Goal: Information Seeking & Learning: Learn about a topic

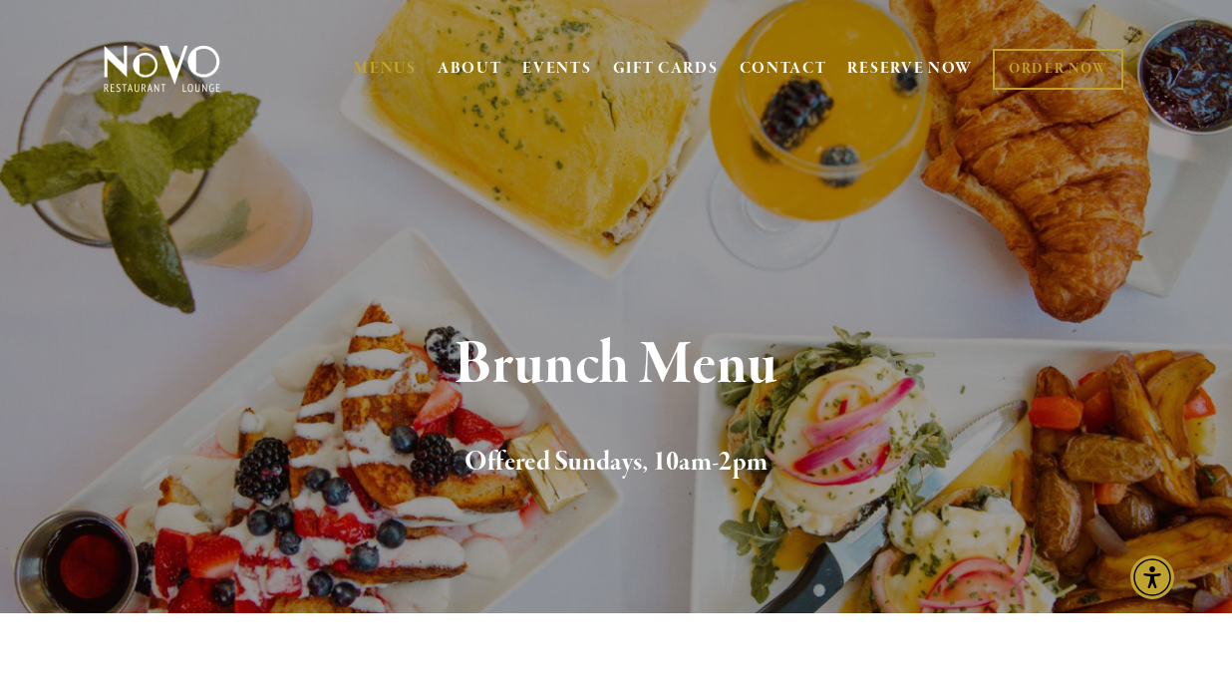
click at [664, 208] on div "Brunch Menu Offered Sundays, 10am-2pm" at bounding box center [616, 408] width 1232 height 410
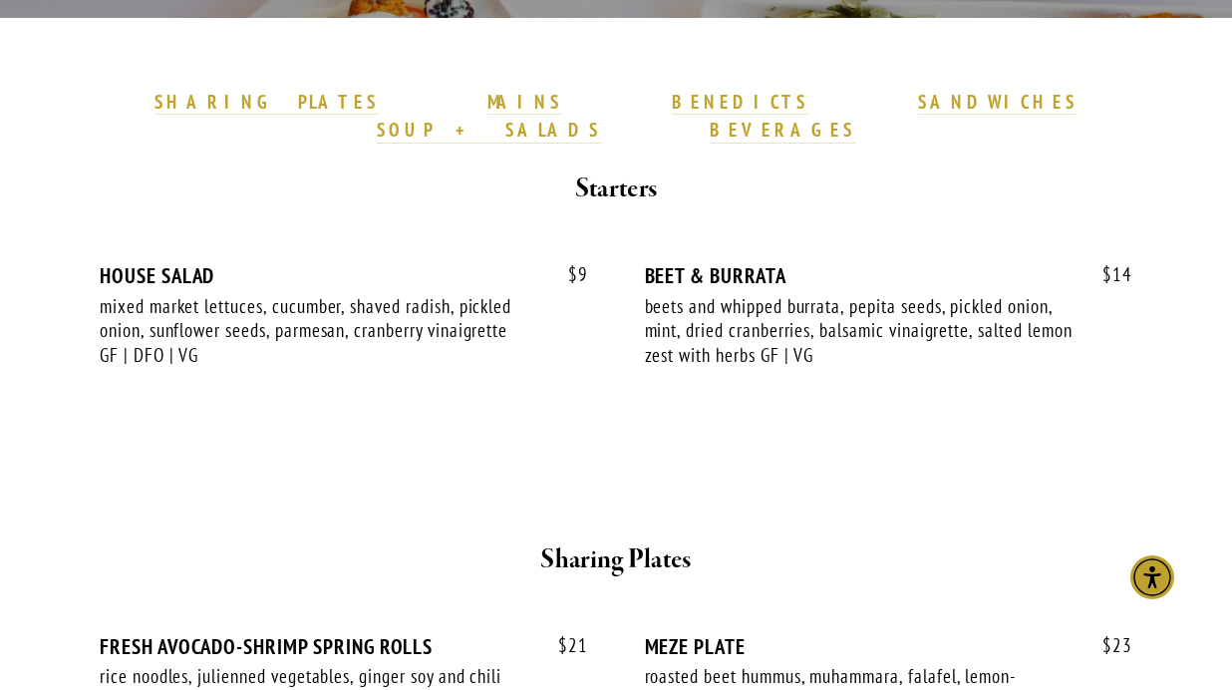
scroll to position [596, 0]
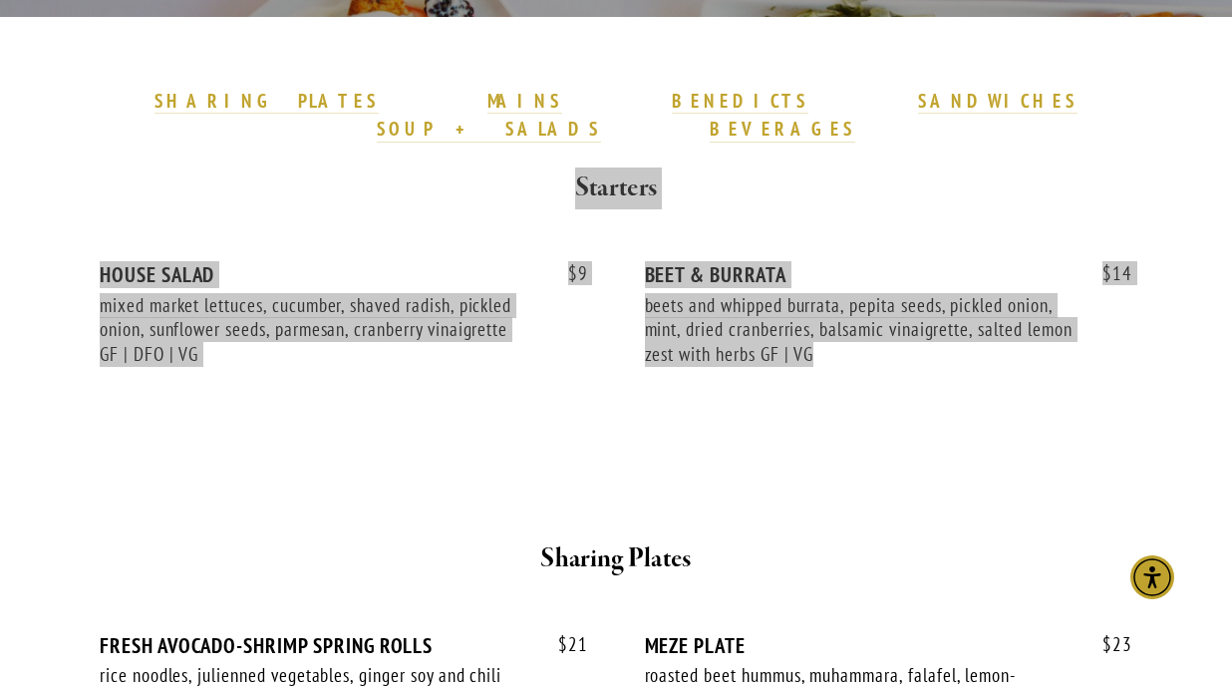
drag, startPoint x: 567, startPoint y: 158, endPoint x: 851, endPoint y: 449, distance: 406.0
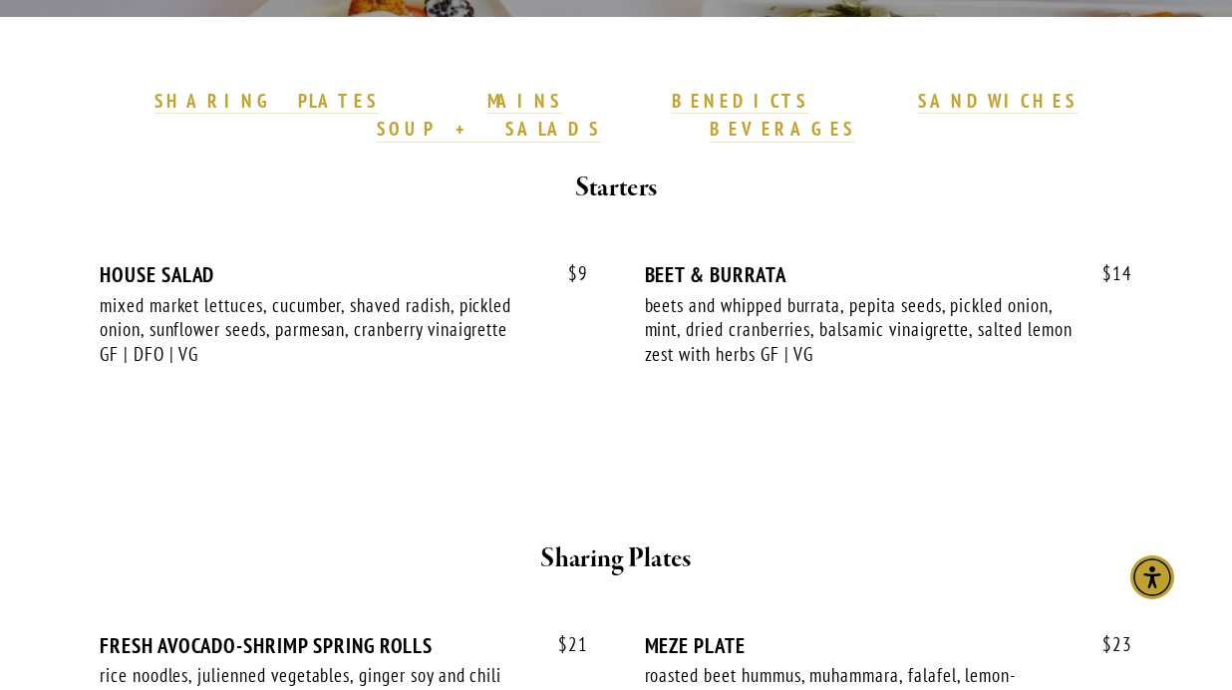
click at [353, 175] on h2 "Starters" at bounding box center [616, 188] width 971 height 42
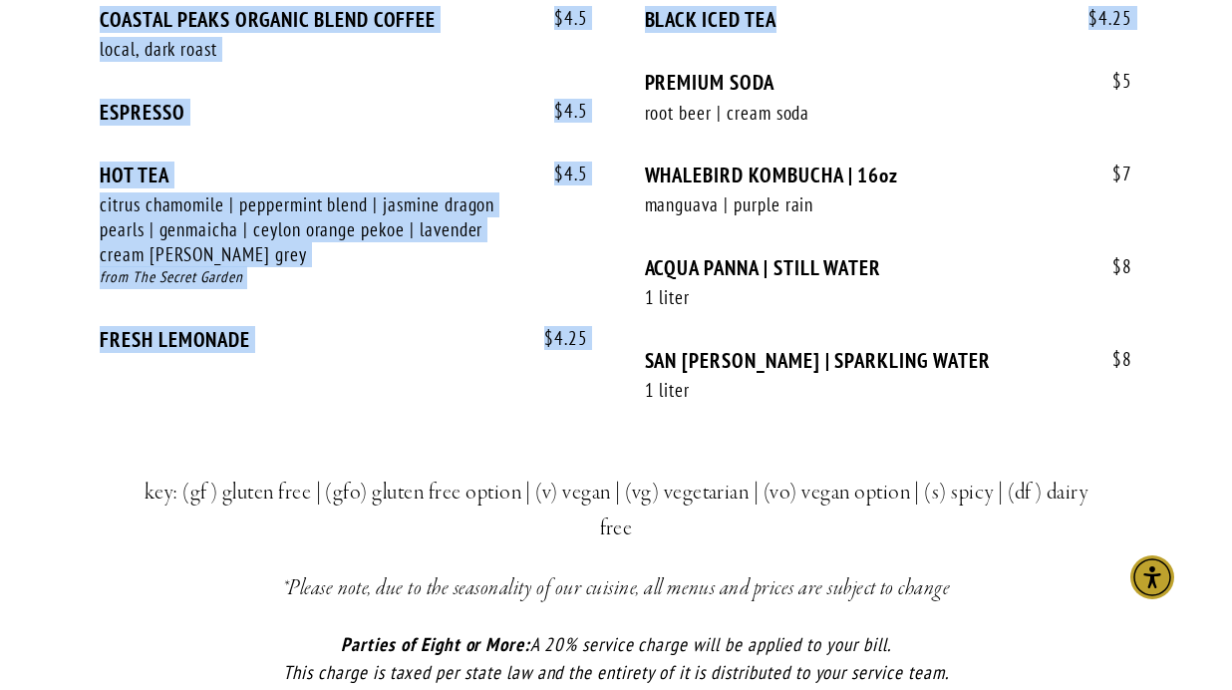
scroll to position [4417, 0]
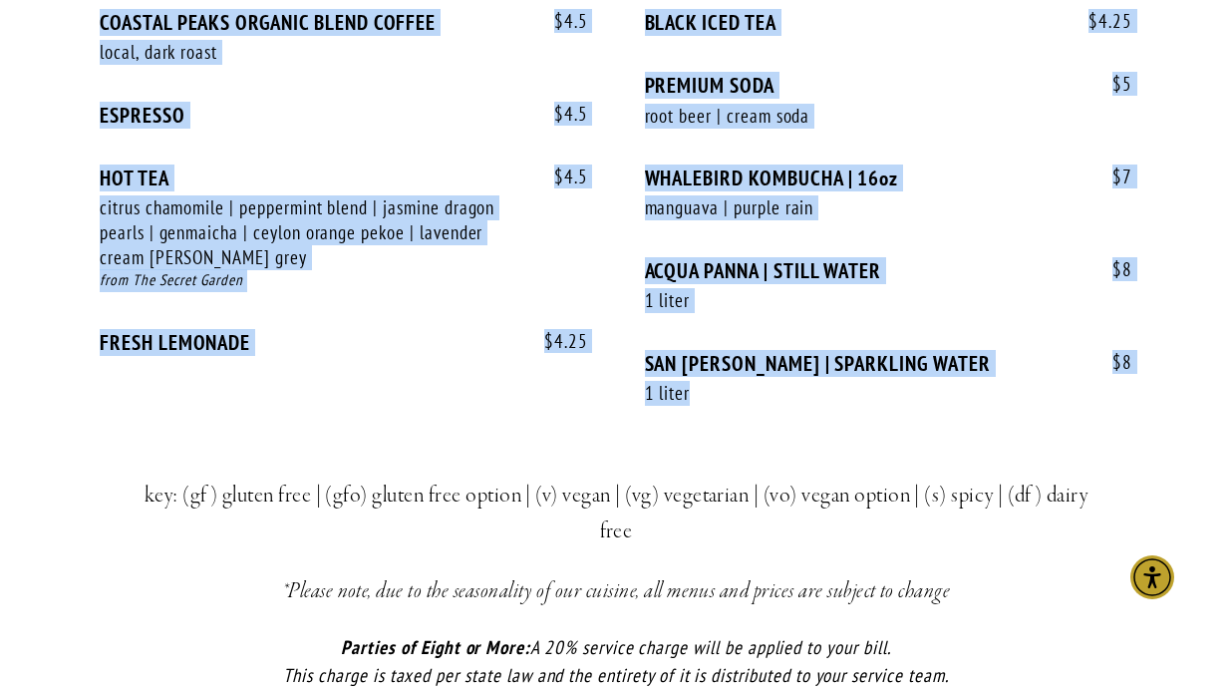
drag, startPoint x: 572, startPoint y: 152, endPoint x: 1154, endPoint y: 340, distance: 611.5
copy div "Starters $ 9 HOUSE SALAD mixed market lettuces, cucumber, shaved radish, pickle…"
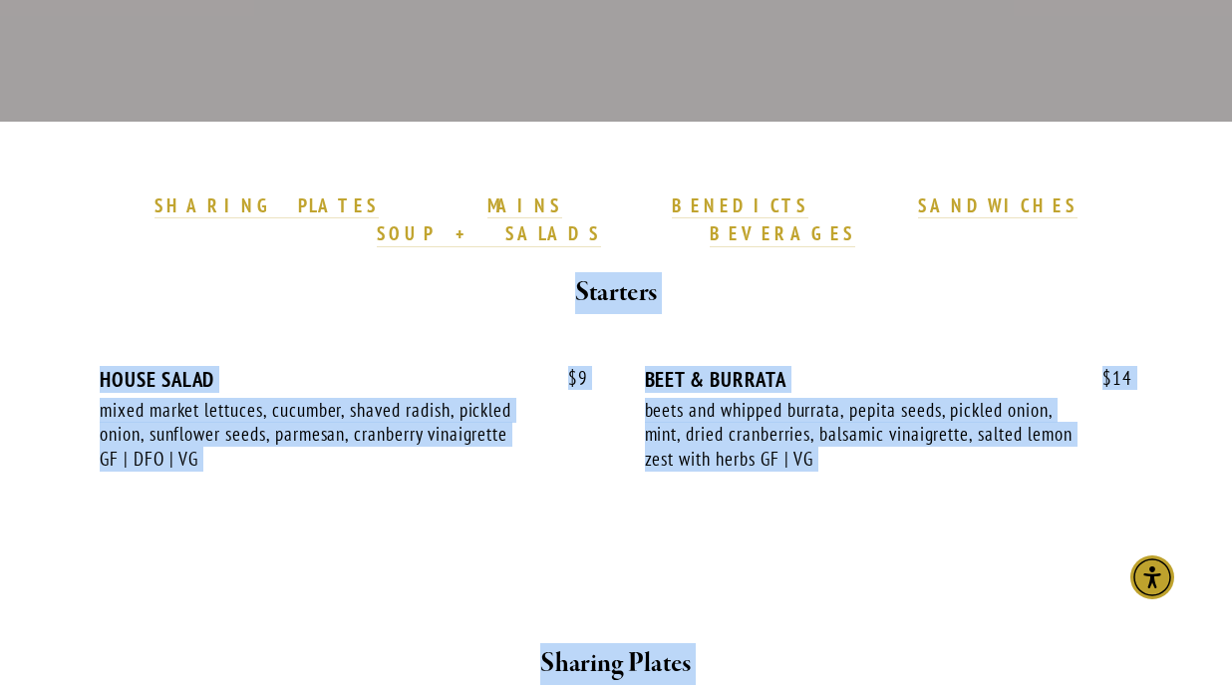
scroll to position [0, 0]
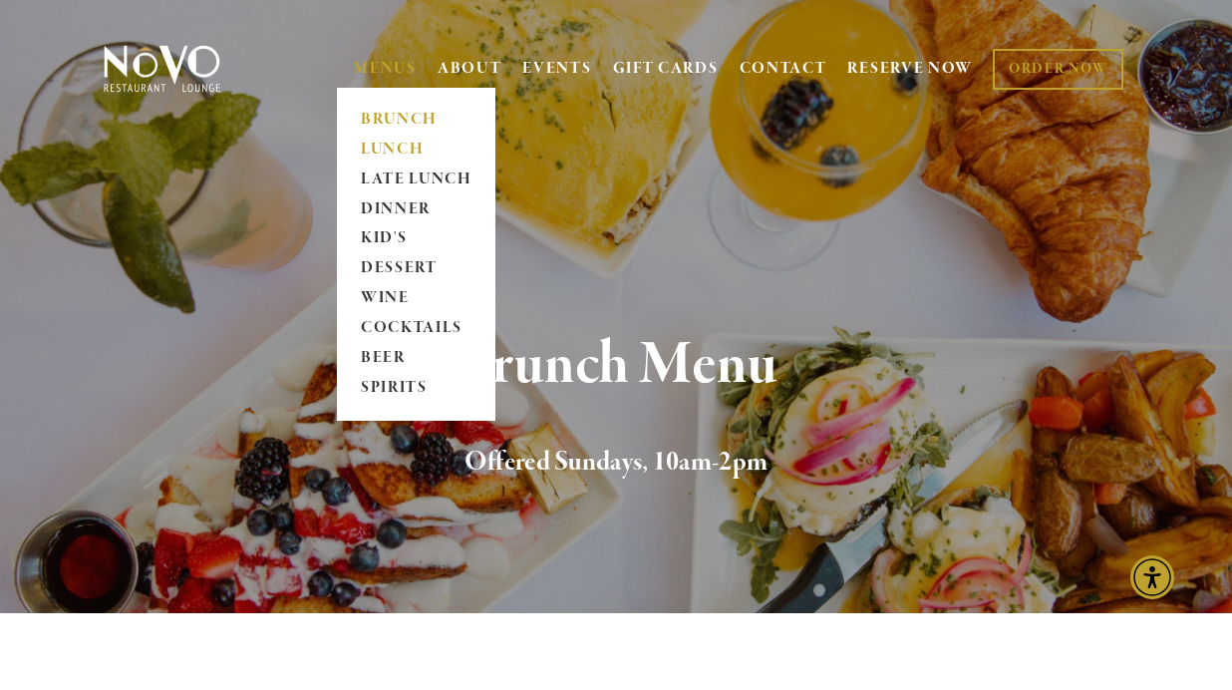
click at [402, 140] on link "LUNCH" at bounding box center [416, 150] width 125 height 30
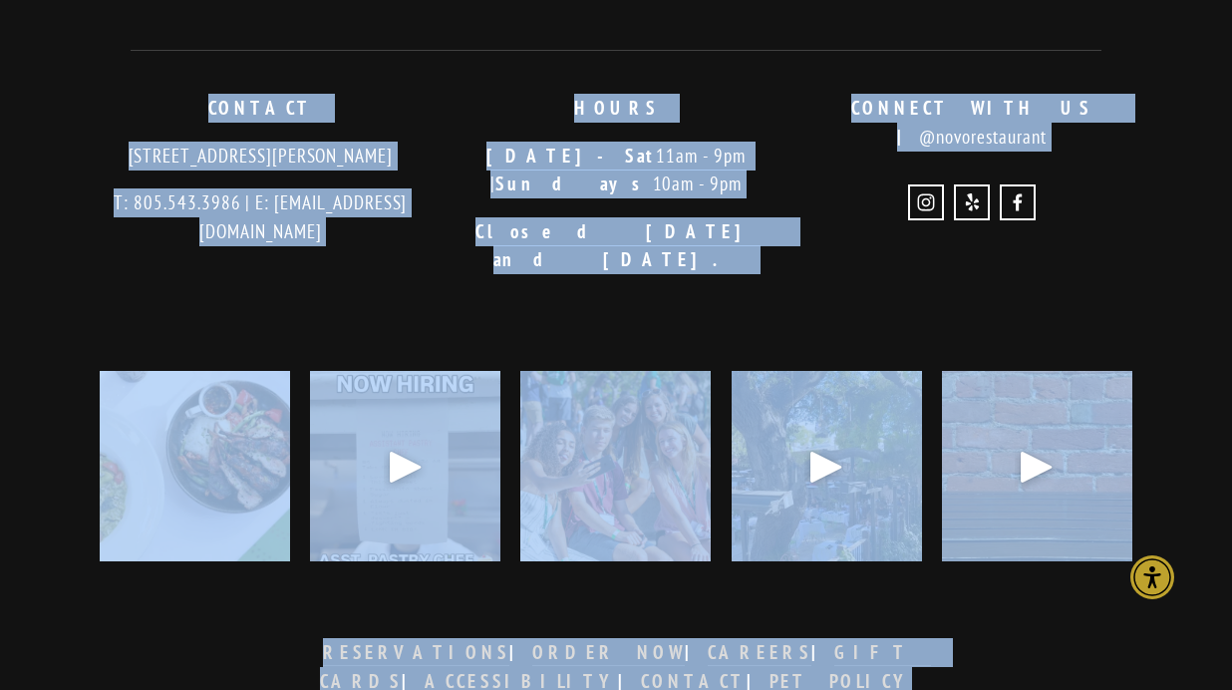
scroll to position [5978, 0]
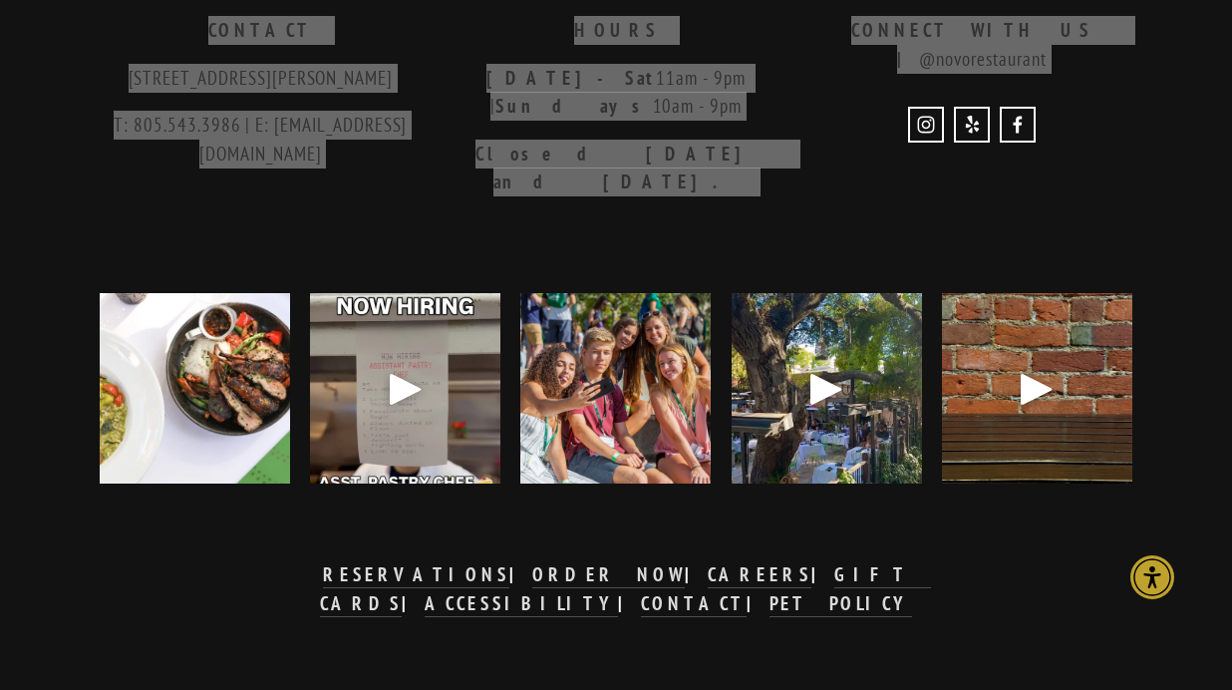
drag, startPoint x: 557, startPoint y: 280, endPoint x: 1112, endPoint y: 142, distance: 572.2
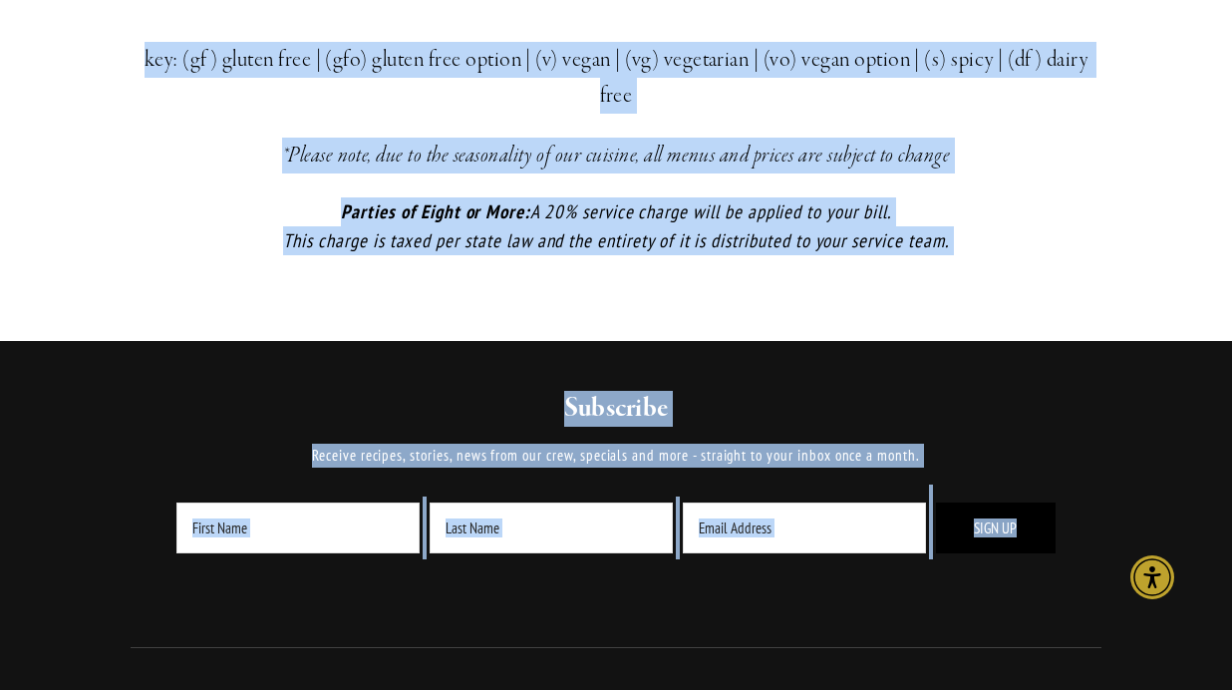
scroll to position [5283, 0]
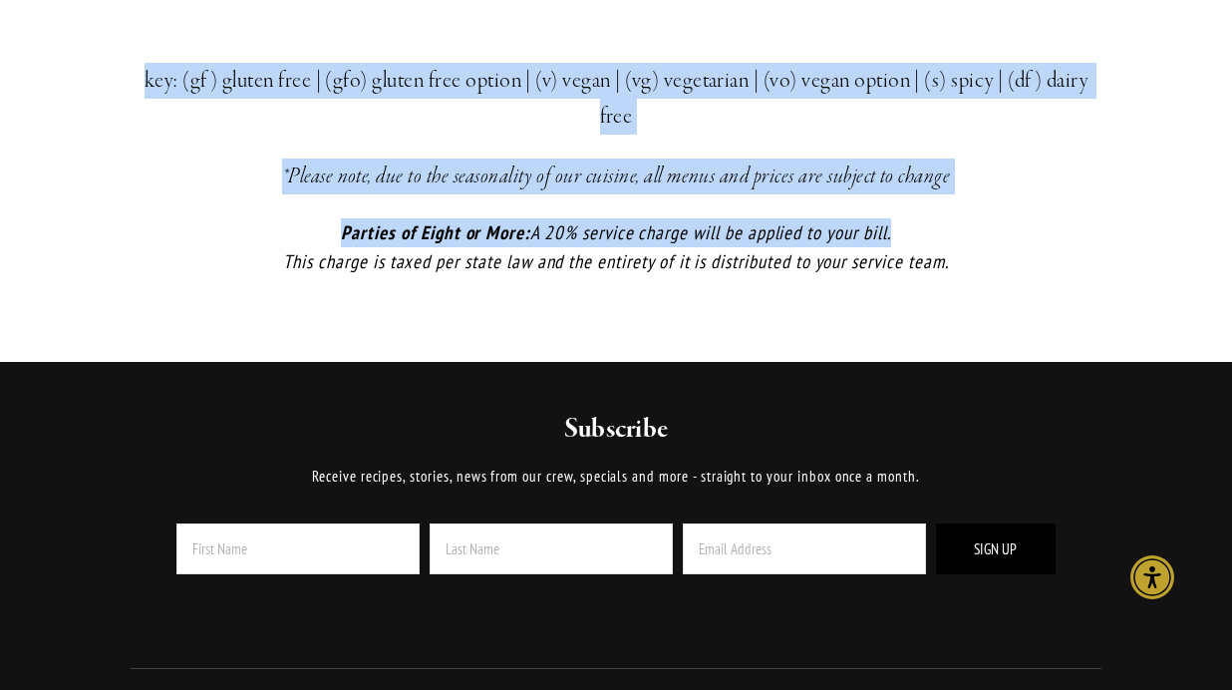
click at [954, 218] on p "Parties of Eight or More: A 20% service charge will be applied to your bill. Th…" at bounding box center [616, 246] width 971 height 57
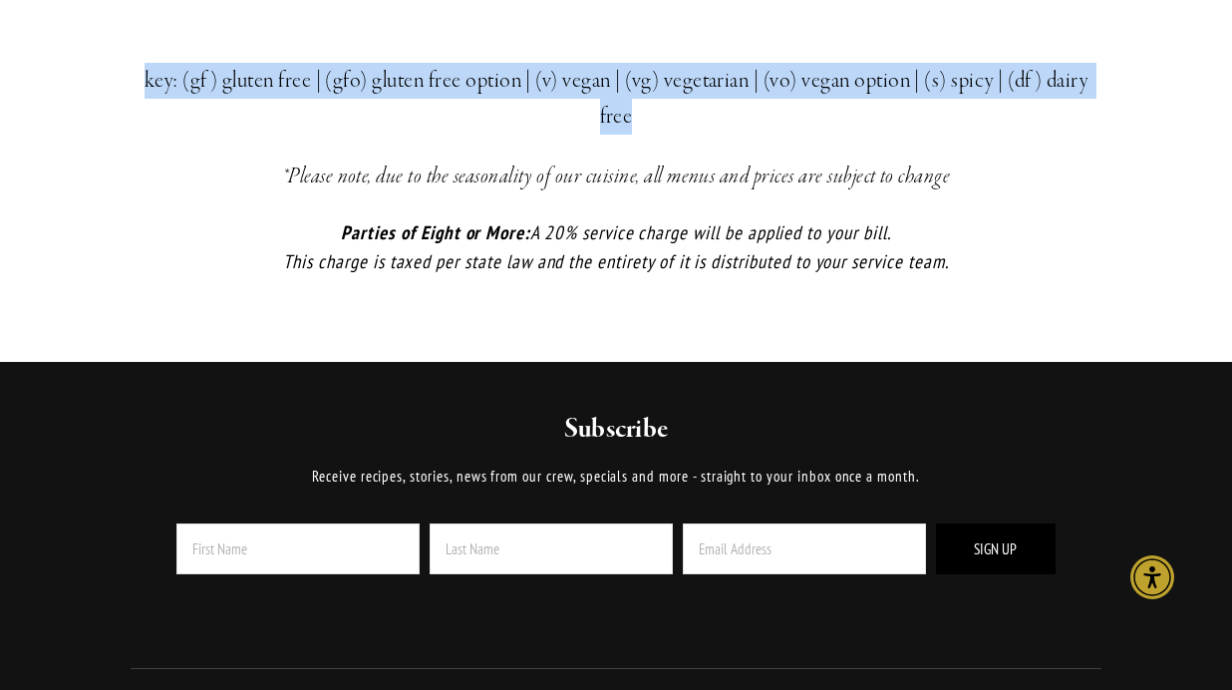
click at [1041, 104] on div "key: (gf) gluten free | (gfo) gluten free option | (v) vegan | (vg) vegetarian …" at bounding box center [616, 169] width 971 height 212
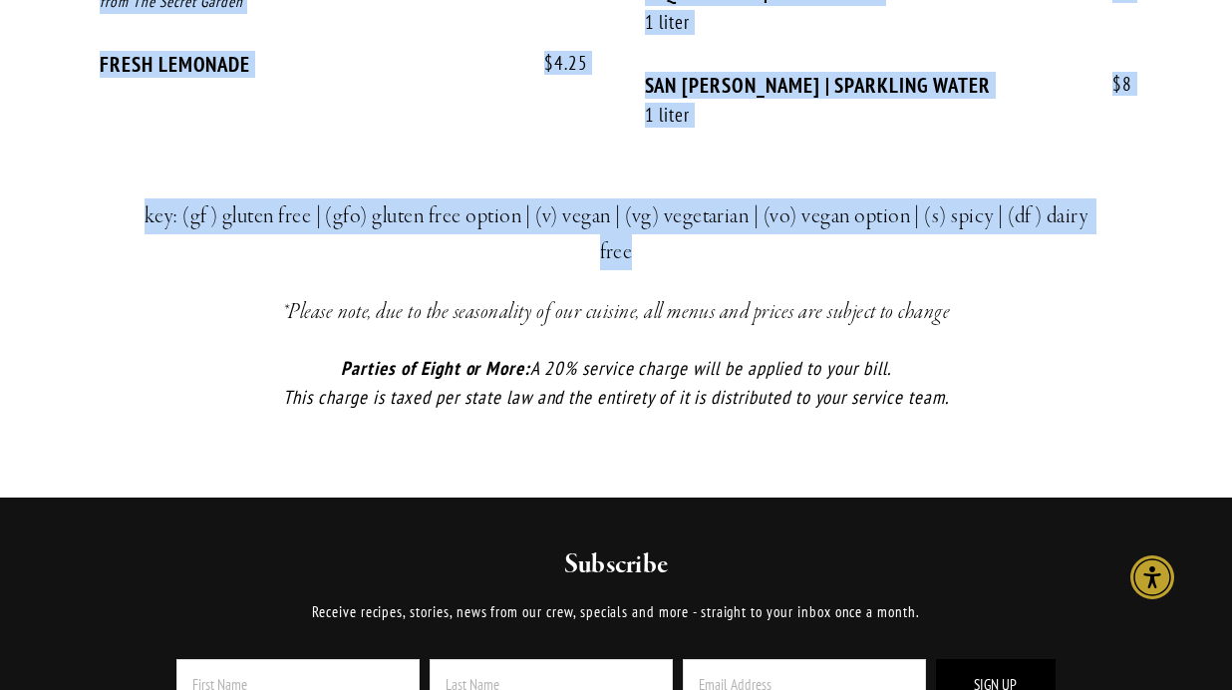
scroll to position [5141, 0]
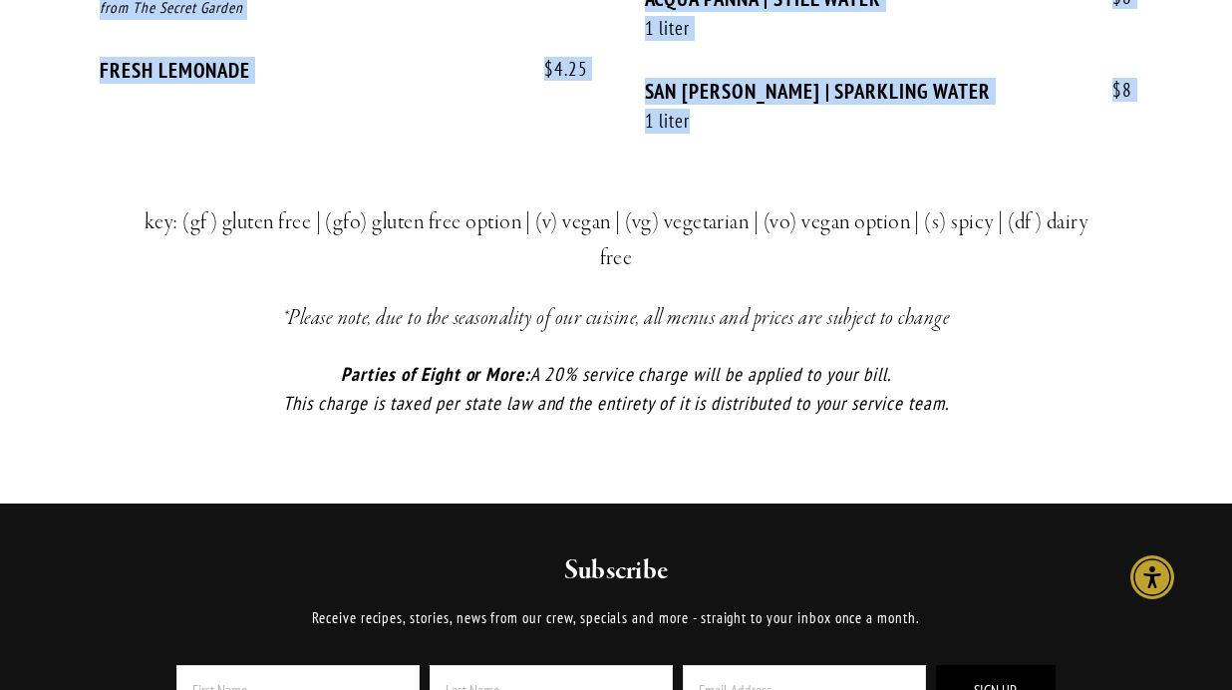
click at [1091, 146] on div "$ 8 SAN PELLEGRINO | SPARKLING WATER 1 liter $ 8" at bounding box center [889, 125] width 488 height 93
copy div "Small Bites $ 9 HOUSE SALAD mixed market lettuces, cucumber, shaved radish, pic…"
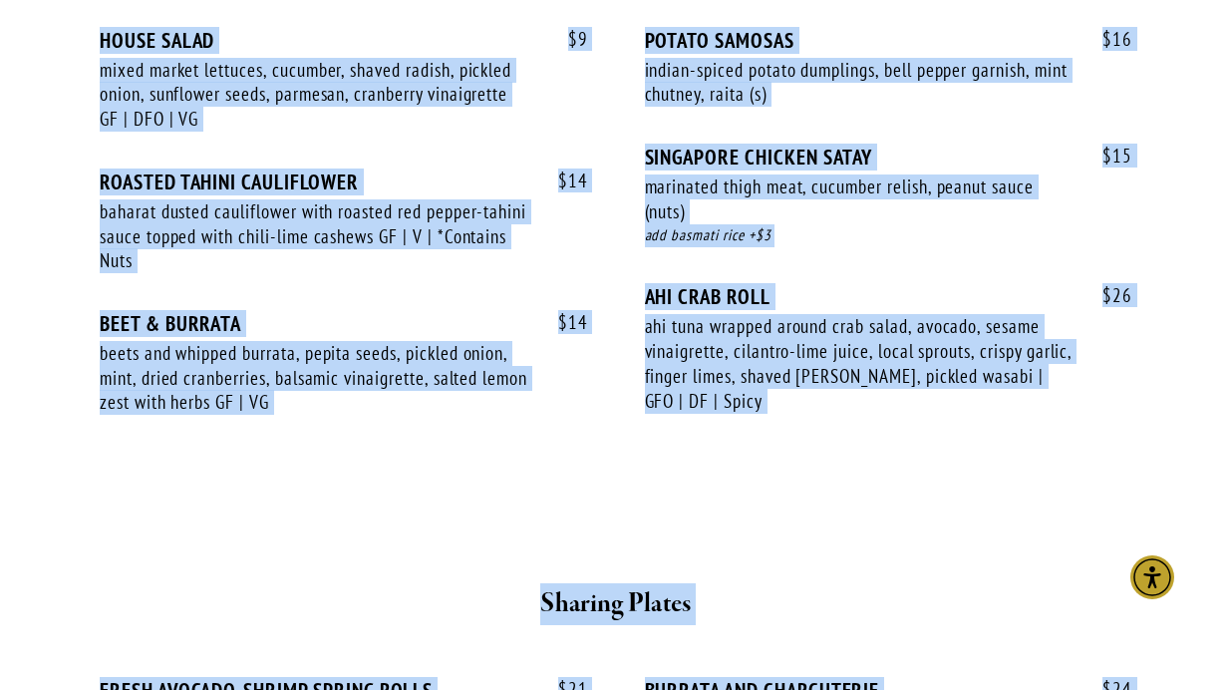
scroll to position [0, 0]
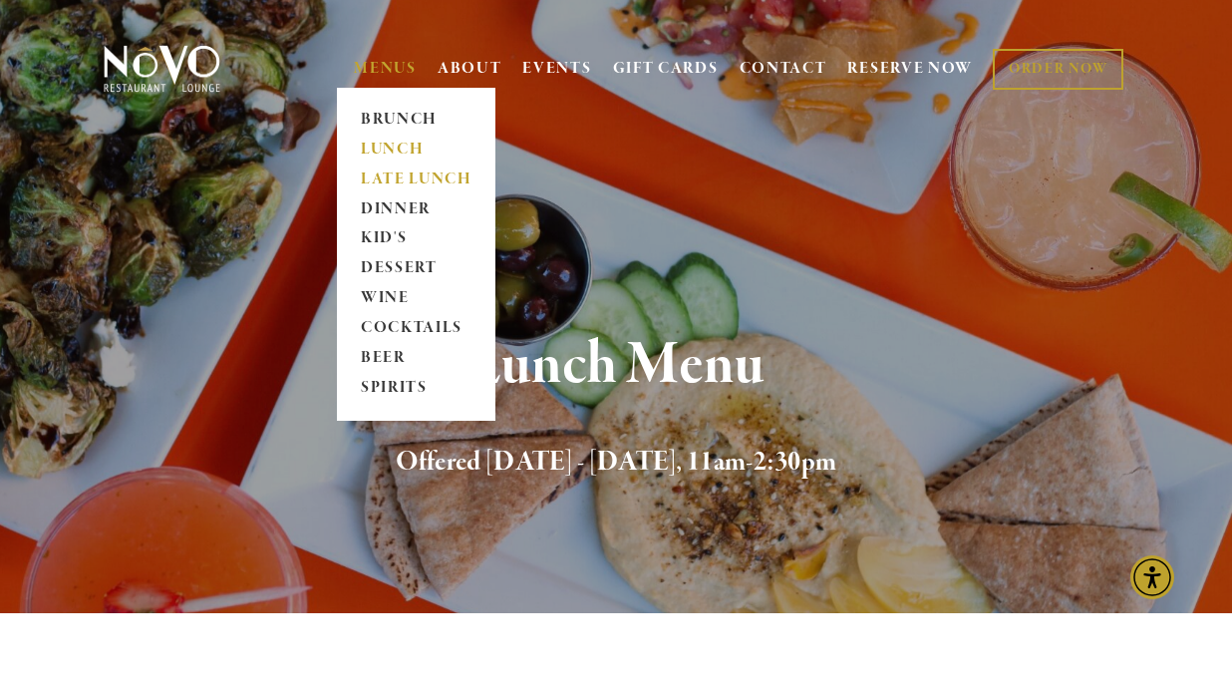
click at [396, 178] on link "LATE LUNCH" at bounding box center [416, 179] width 125 height 30
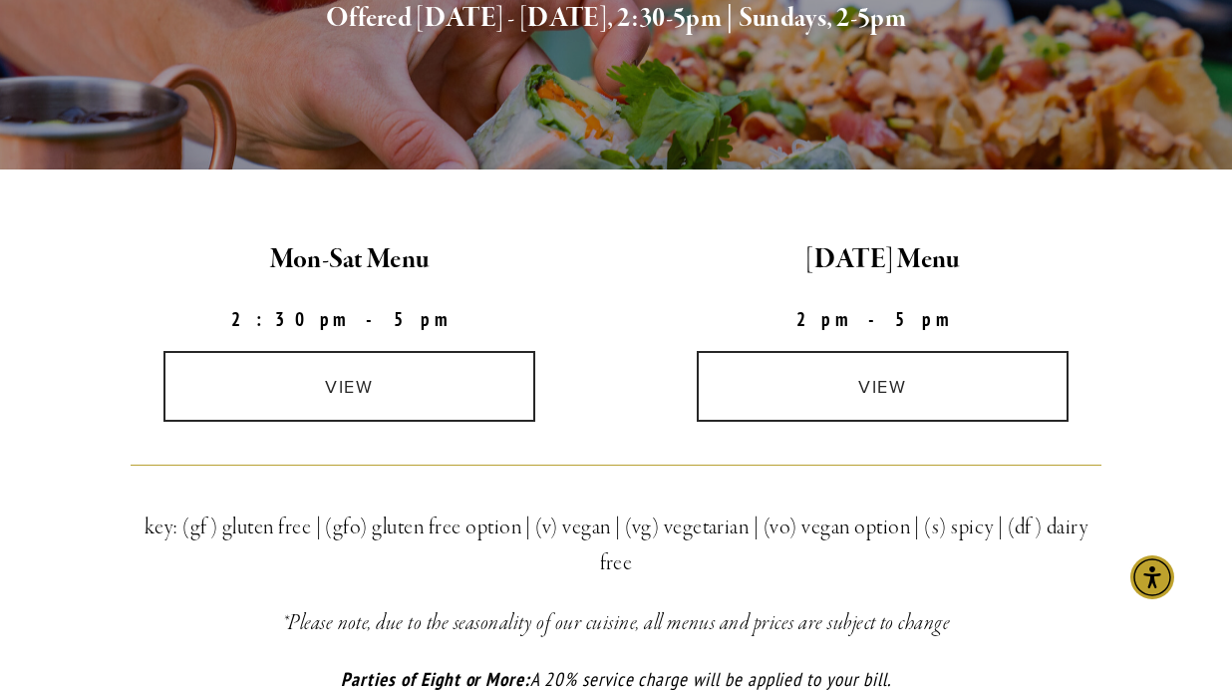
scroll to position [451, 0]
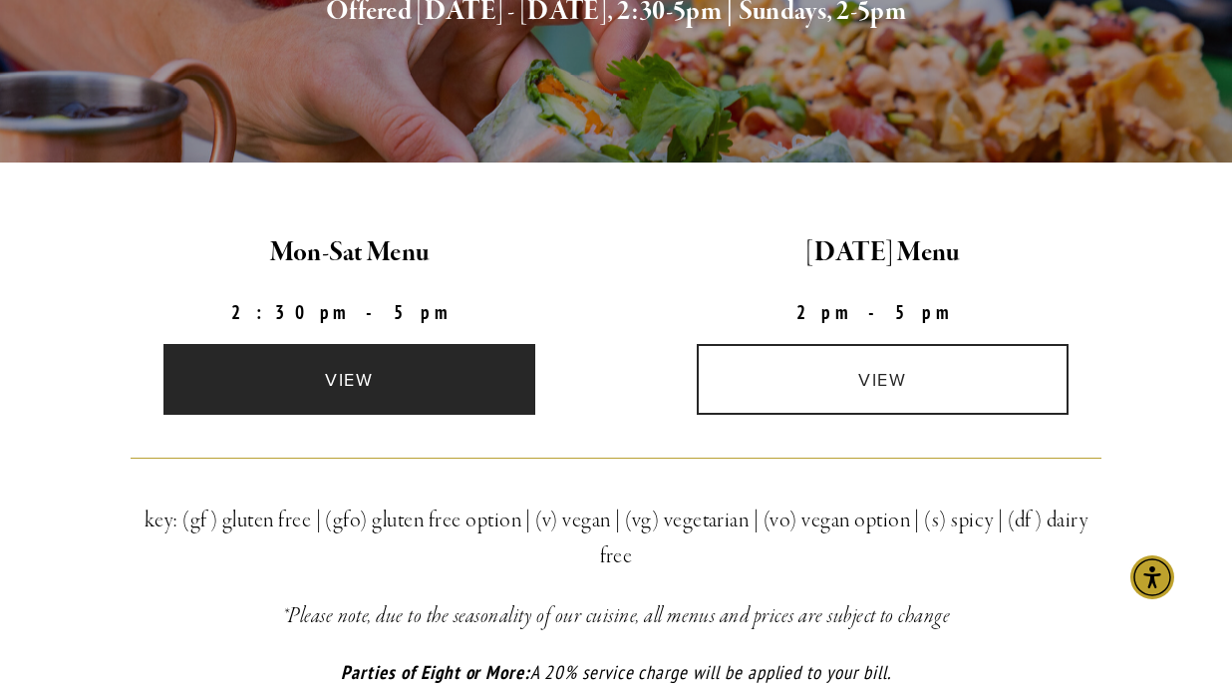
click at [346, 392] on link "view" at bounding box center [349, 379] width 372 height 71
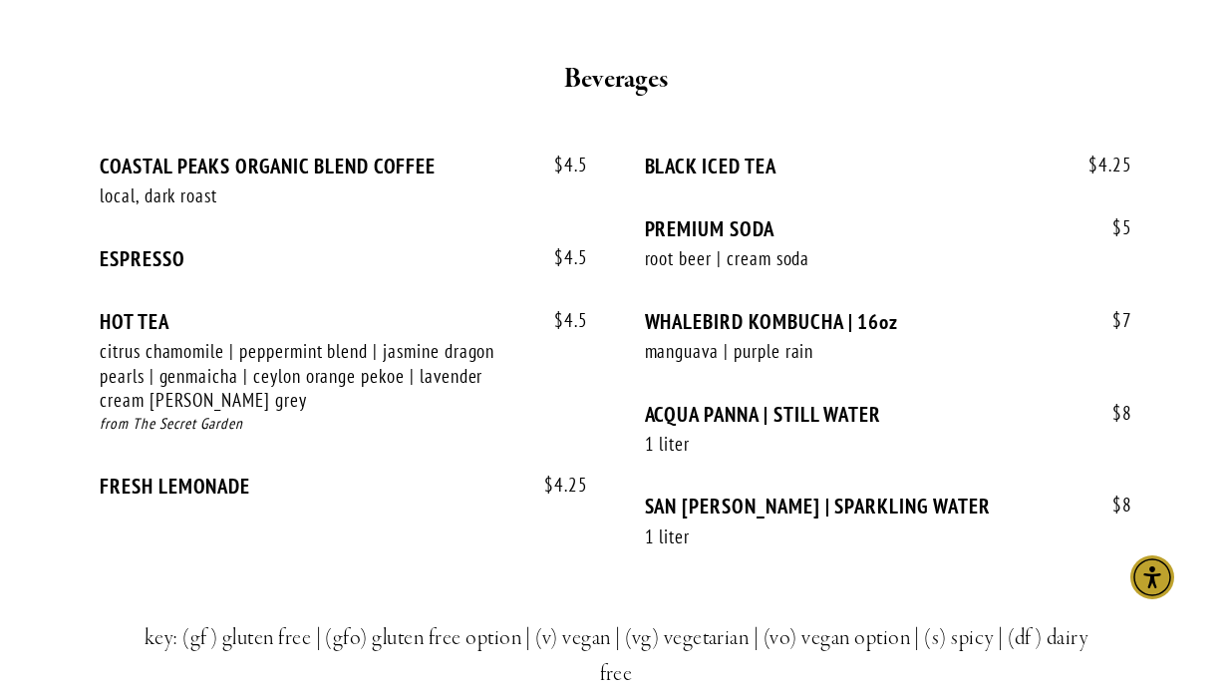
scroll to position [2927, 0]
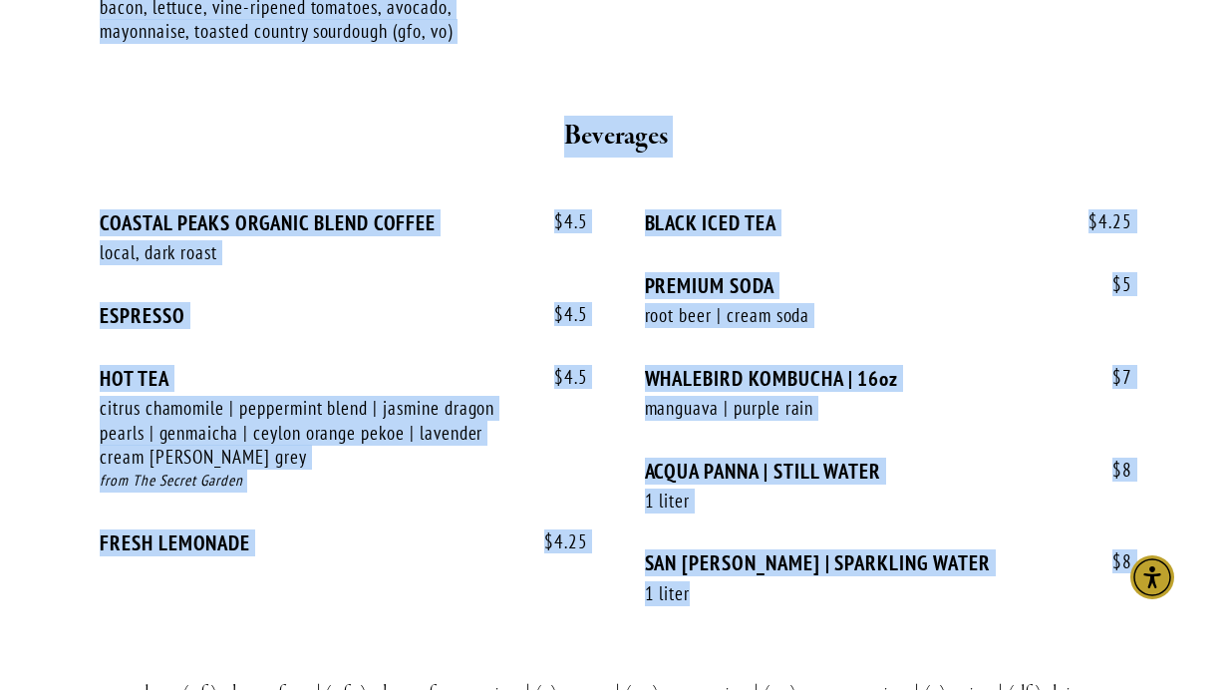
drag, startPoint x: 484, startPoint y: 421, endPoint x: 1082, endPoint y: 569, distance: 616.2
copy div "Late Lunch 2:30pm - 5pm, Monday - Saturday Small Bites $ 9 HOUSE SALAD mixed ma…"
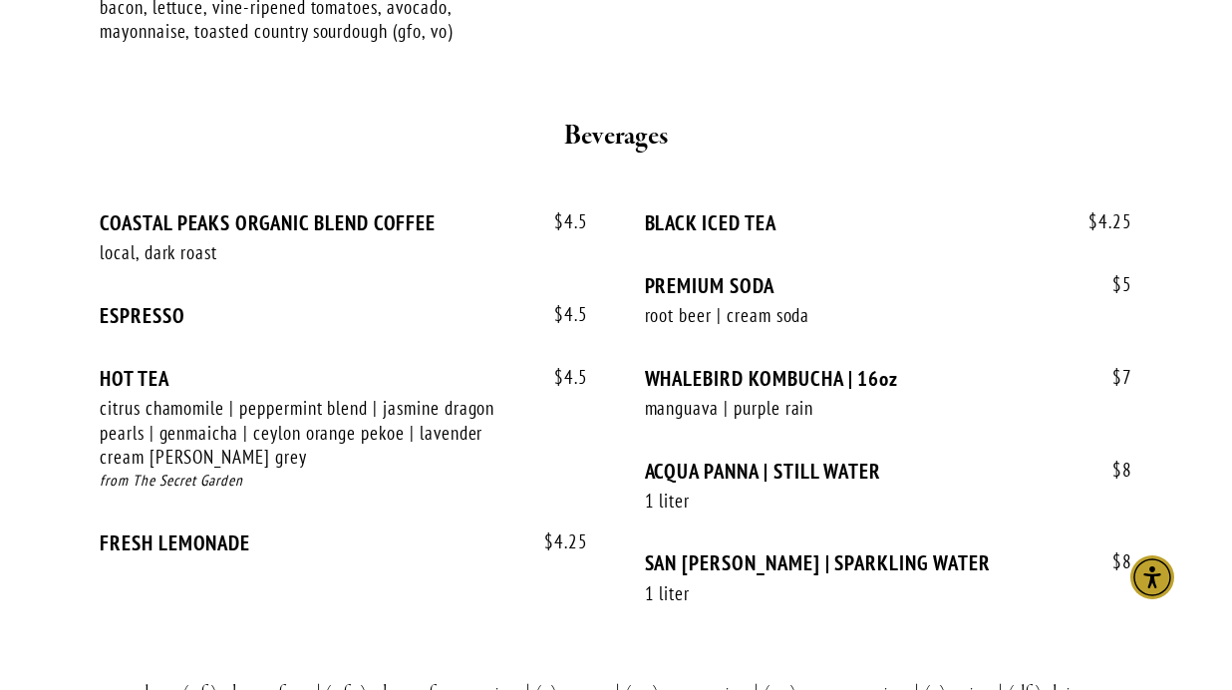
click at [391, 116] on h2 "Beverages" at bounding box center [616, 137] width 971 height 42
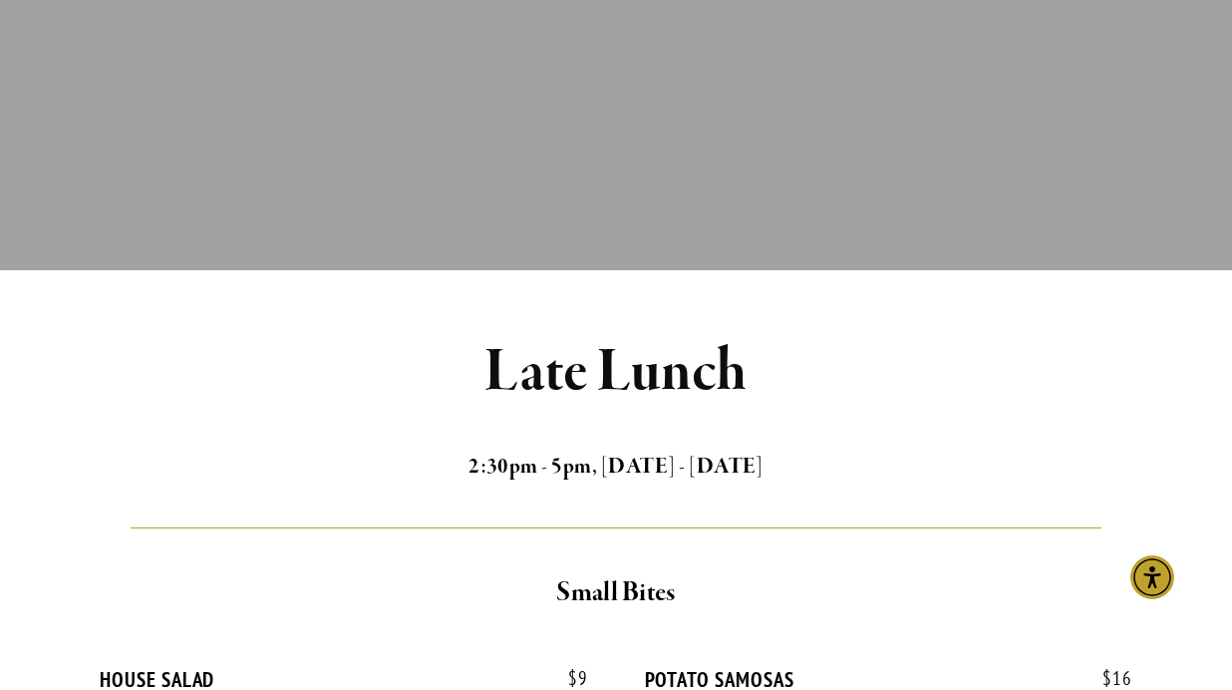
scroll to position [0, 0]
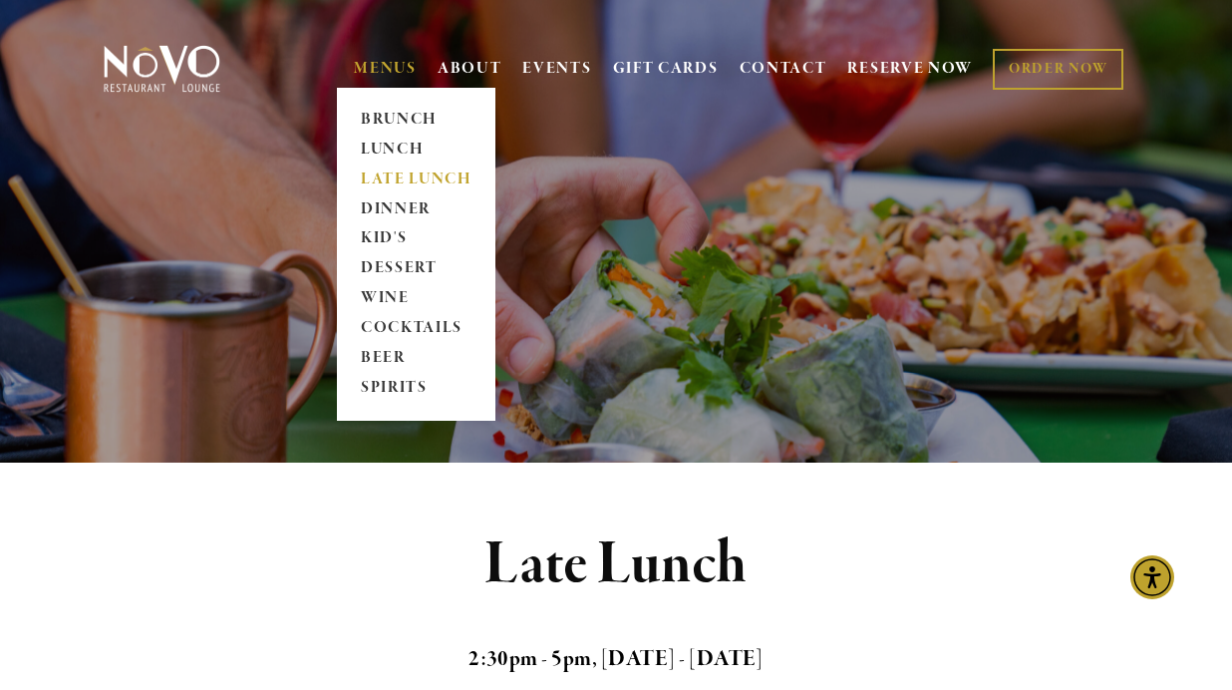
click at [391, 172] on link "LATE LUNCH" at bounding box center [416, 179] width 125 height 30
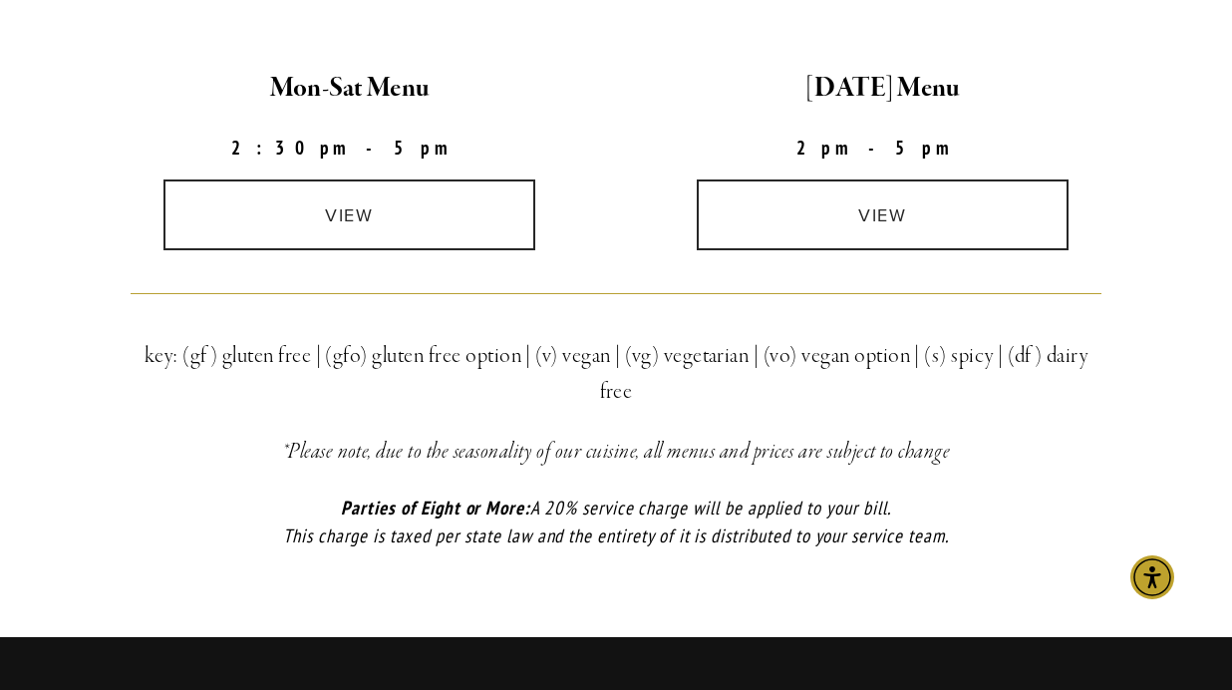
scroll to position [612, 0]
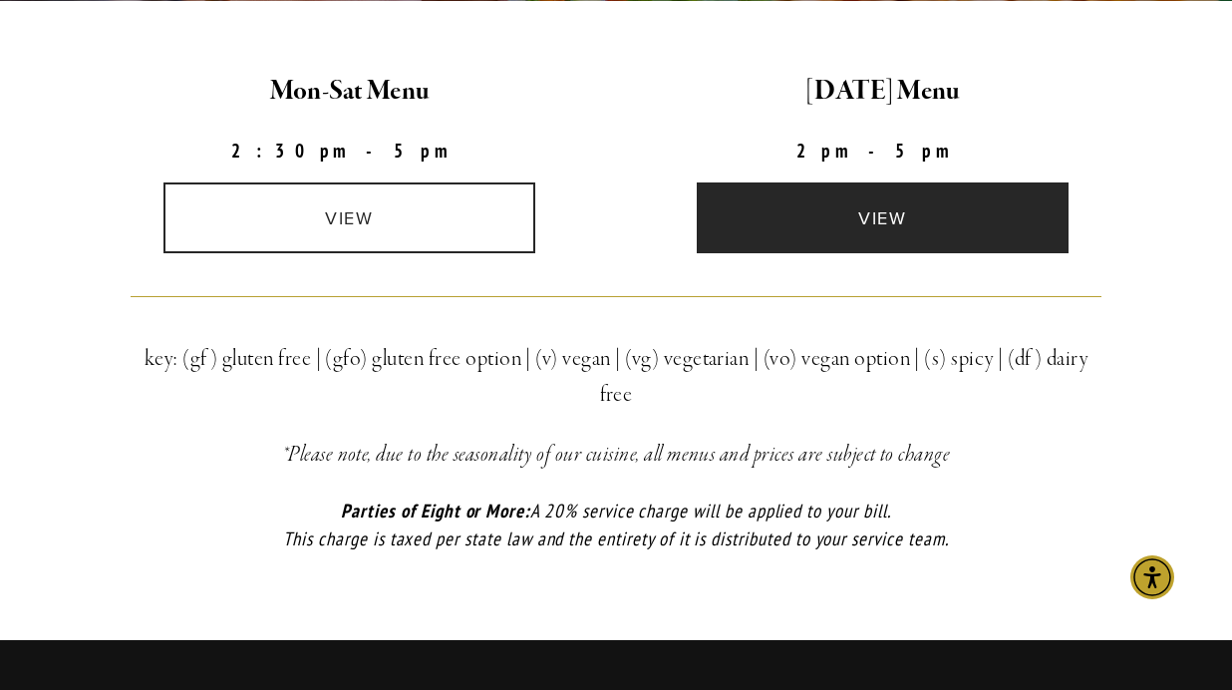
click at [852, 217] on link "view" at bounding box center [883, 217] width 372 height 71
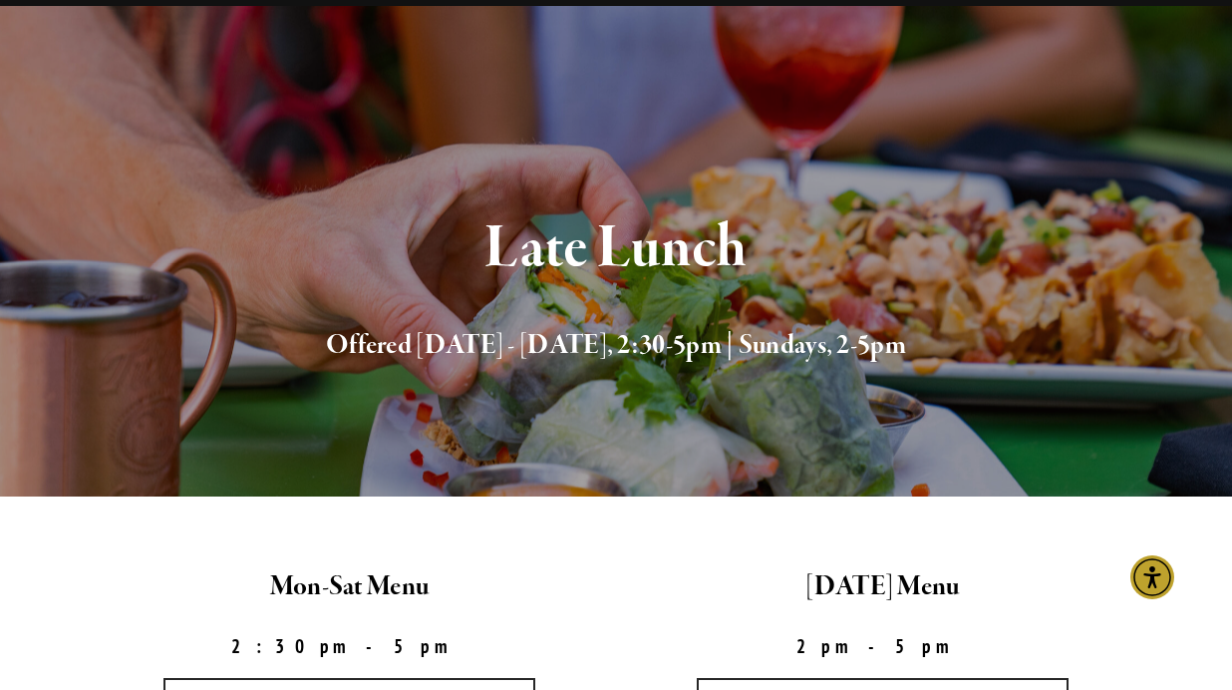
scroll to position [0, 0]
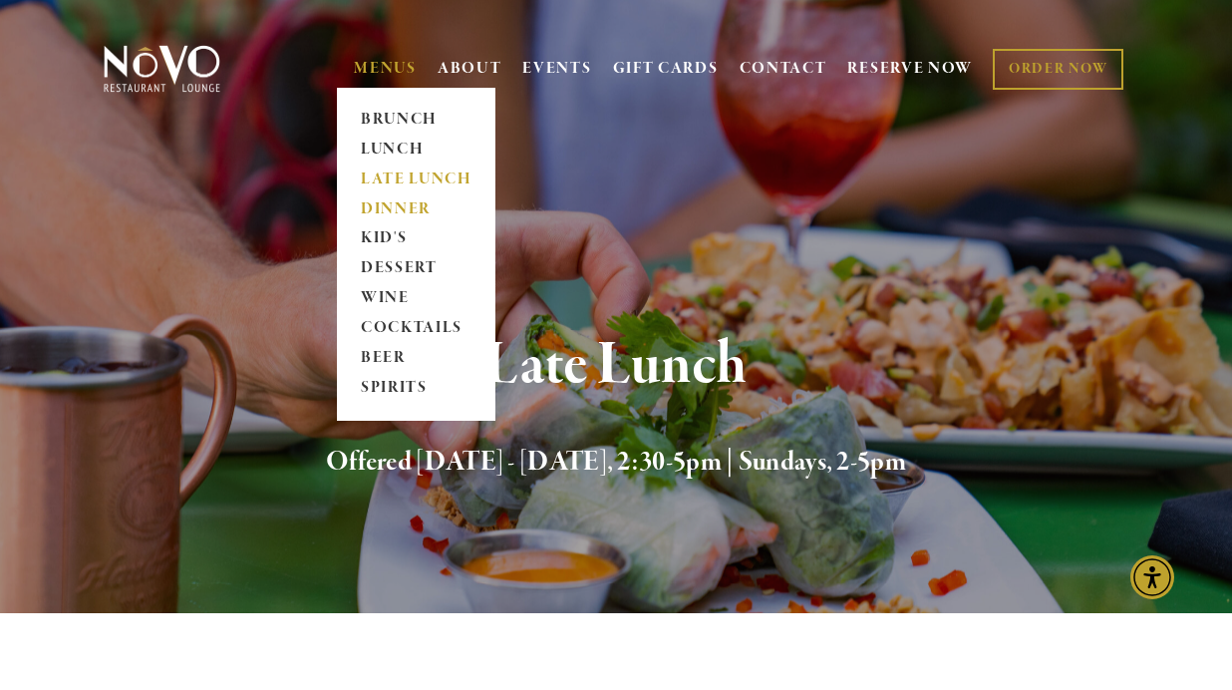
click at [379, 208] on link "DINNER" at bounding box center [416, 209] width 125 height 30
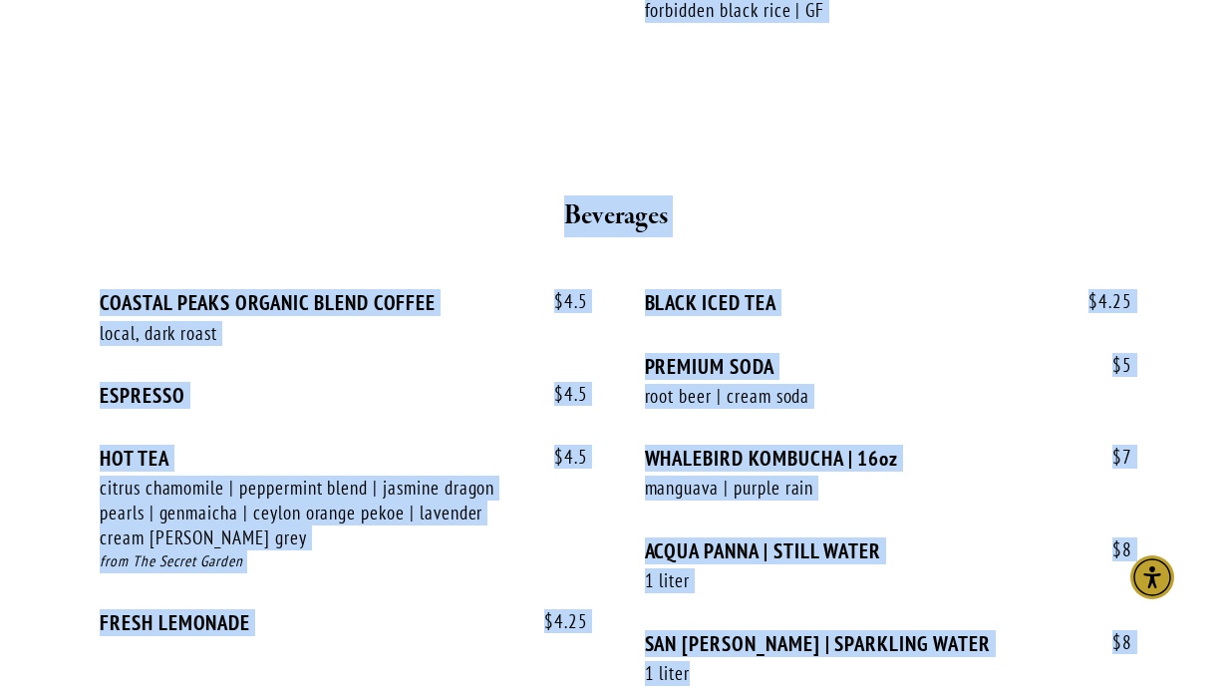
scroll to position [4629, 0]
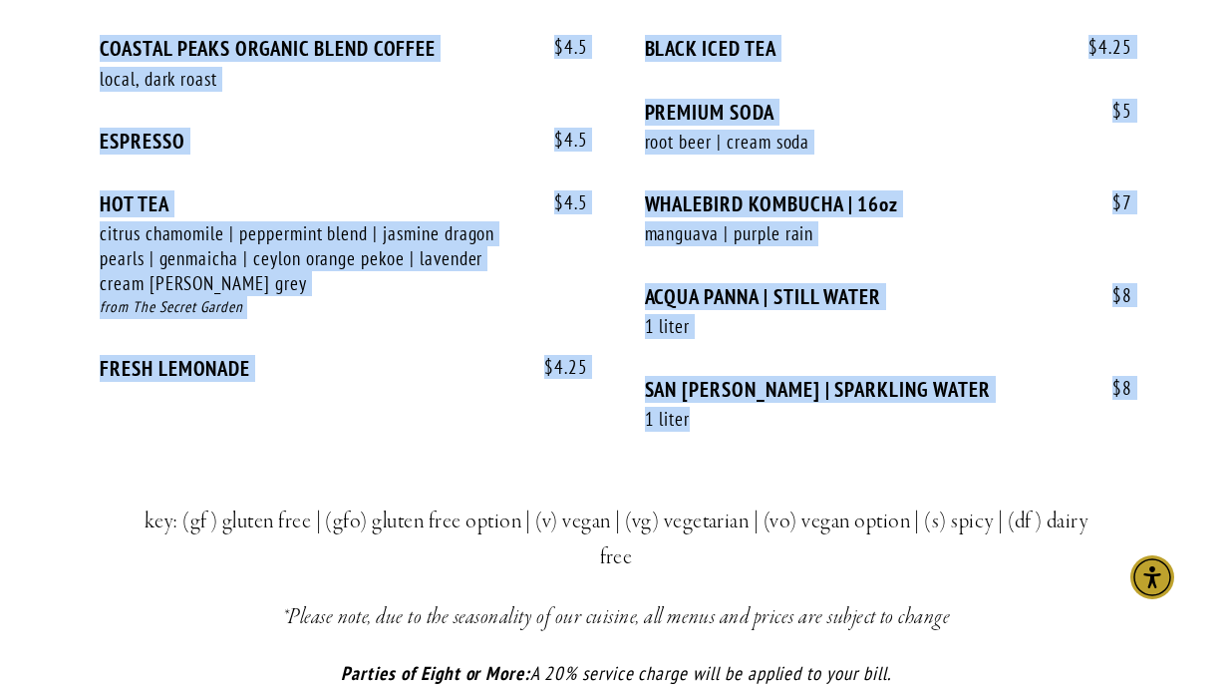
drag, startPoint x: 559, startPoint y: 198, endPoint x: 1139, endPoint y: 420, distance: 620.8
copy div "Small Bites $ 9 HOUSE SALAD mixed market lettuces, cucumber, shaved radish, pic…"
